Goal: Transaction & Acquisition: Purchase product/service

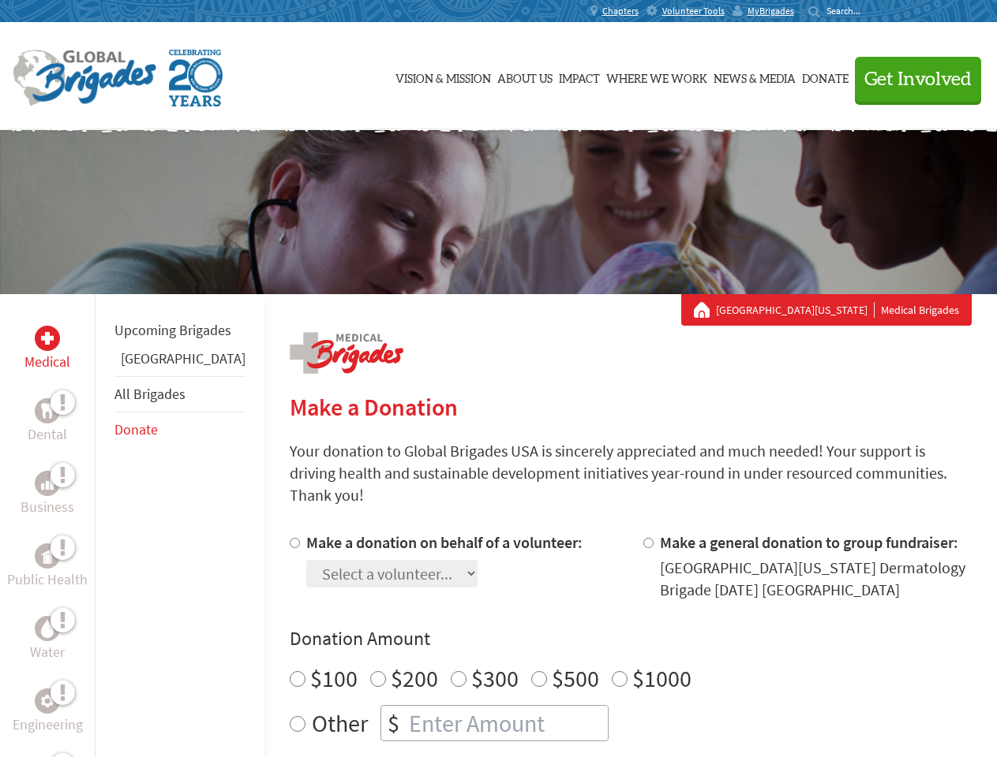
click at [871, 11] on div "Search for:" at bounding box center [839, 11] width 63 height 13
click at [911, 79] on span "Get Involved" at bounding box center [917, 79] width 107 height 19
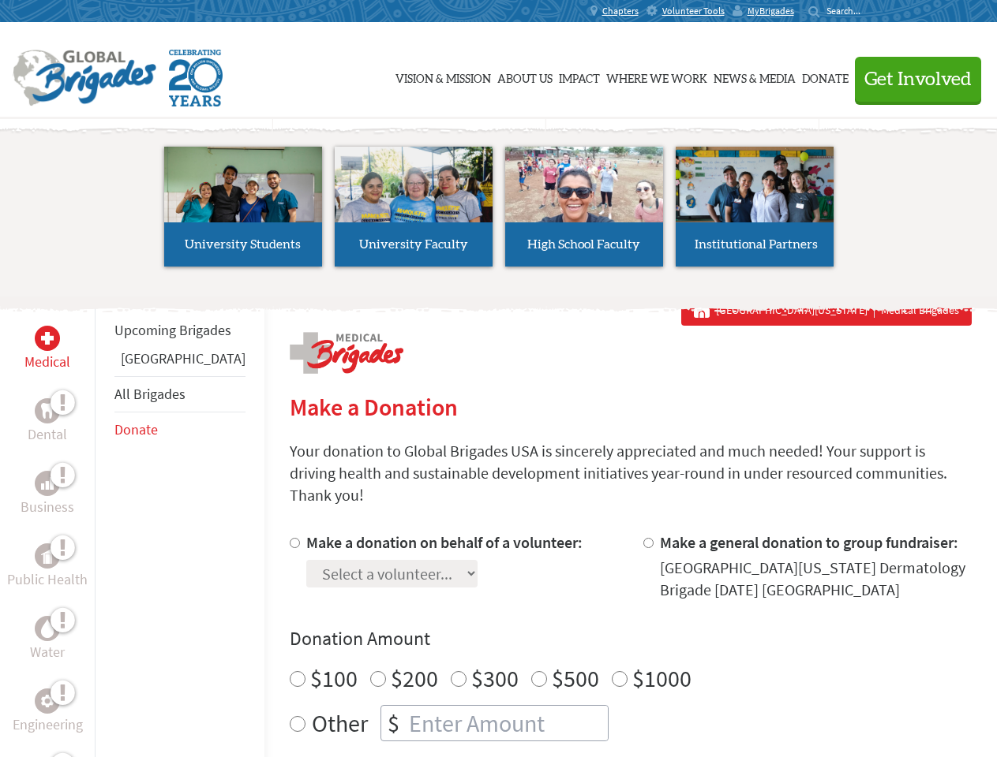
click at [499, 212] on li "High School Faculty" at bounding box center [584, 206] width 170 height 145
click at [104, 525] on div "Upcoming Brigades Guatemala All Brigades Donate" at bounding box center [180, 672] width 170 height 757
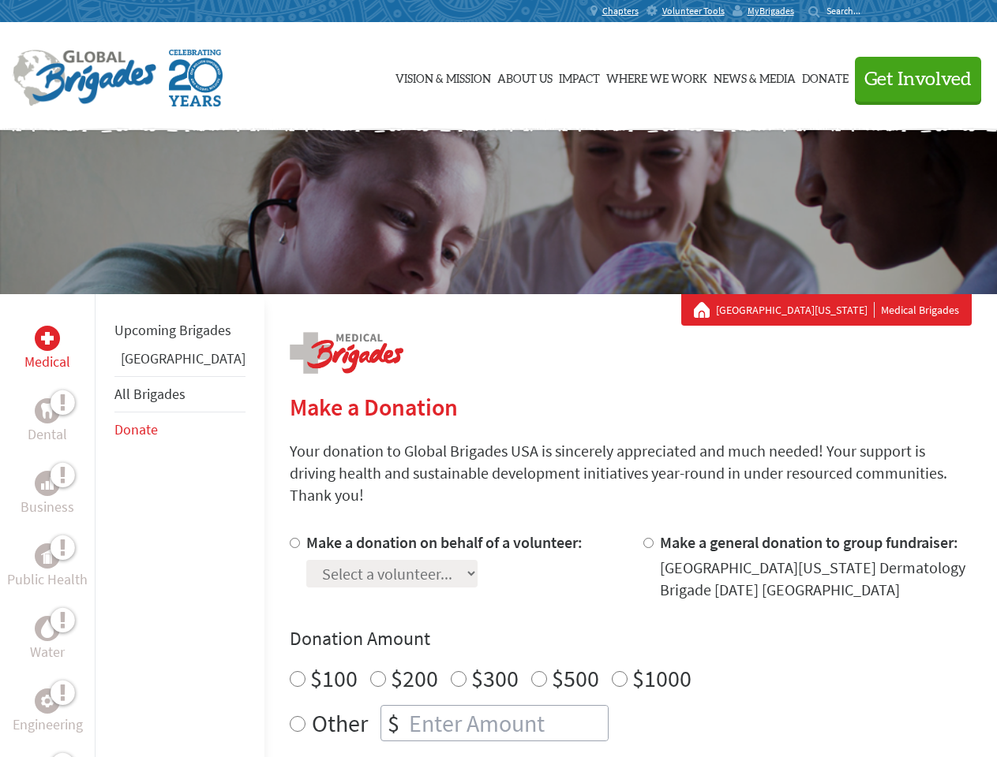
click at [603, 634] on div "Donation Amount $100 $200 $300 $500 $1000 Other $" at bounding box center [631, 683] width 682 height 115
click at [290, 538] on input "Make a donation on behalf of a volunteer:" at bounding box center [295, 543] width 10 height 10
radio input "true"
click at [643, 538] on input "Make a general donation to group fundraiser:" at bounding box center [648, 543] width 10 height 10
radio input "true"
